Goal: Browse casually

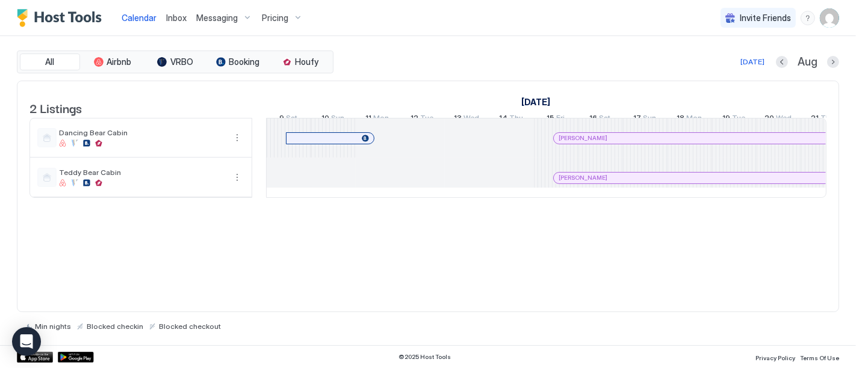
scroll to position [0, 669]
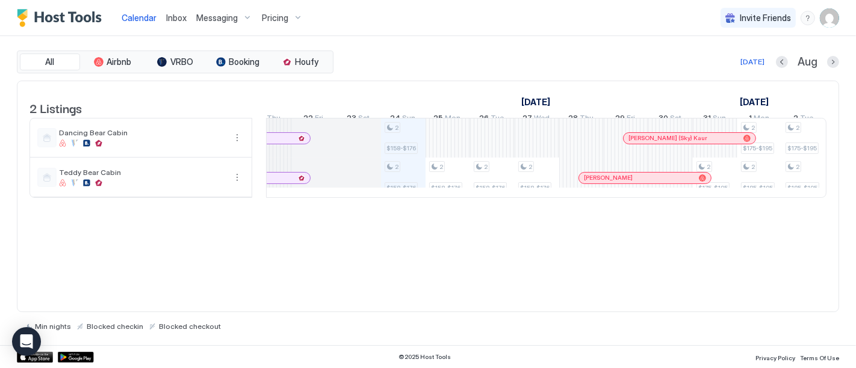
click at [422, 259] on div "2 Listings [DATE] [DATE] 9 Sat 10 Sun 11 Mon 12 Tue 13 Wed 14 Thu 15 Fri 16 Sat…" at bounding box center [428, 197] width 822 height 232
click at [462, 244] on div "2 Listings [DATE] [DATE] 9 Sat 10 Sun 11 Mon 12 Tue 13 Wed 14 Thu 15 Fri 16 Sat…" at bounding box center [428, 197] width 822 height 232
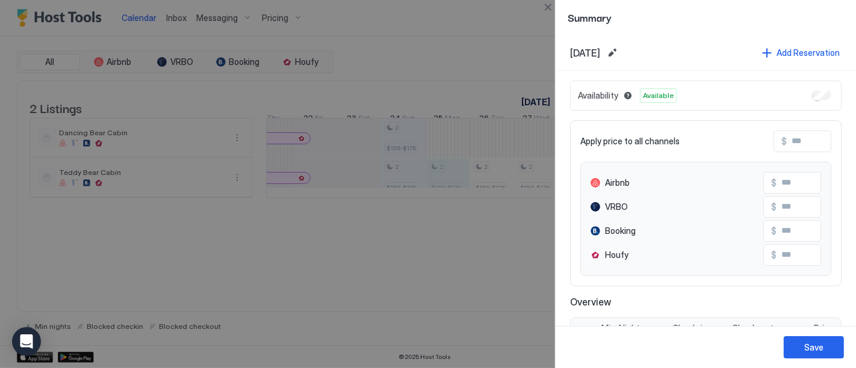
click at [440, 284] on div at bounding box center [428, 184] width 856 height 368
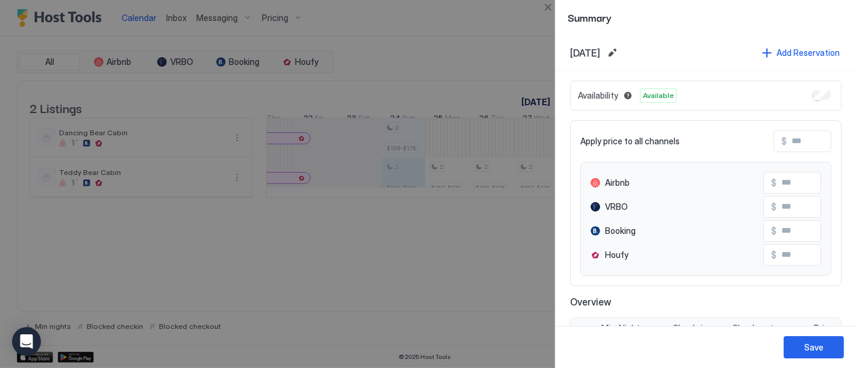
click at [415, 298] on div at bounding box center [428, 184] width 856 height 368
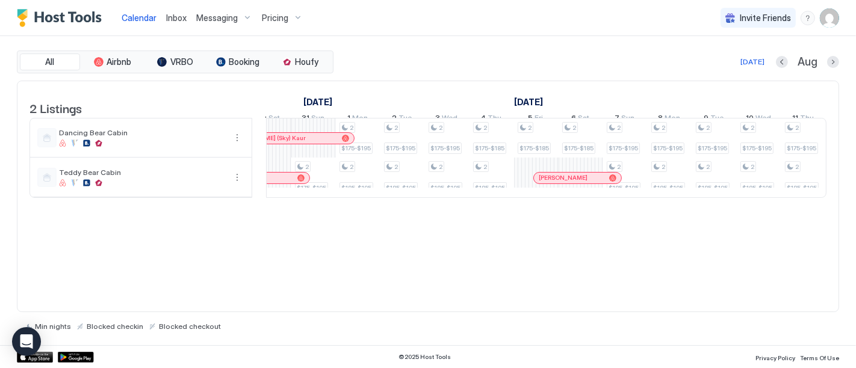
scroll to position [0, 989]
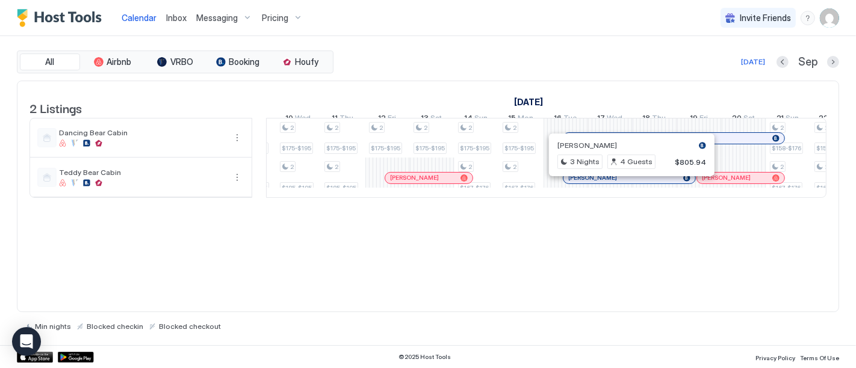
click at [626, 183] on div at bounding box center [628, 178] width 10 height 10
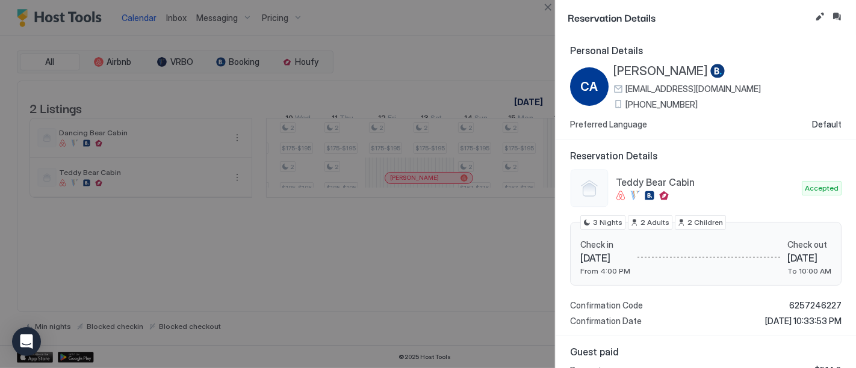
click at [476, 16] on div at bounding box center [428, 184] width 856 height 368
click at [463, 57] on div at bounding box center [428, 184] width 856 height 368
